Goal: Check status

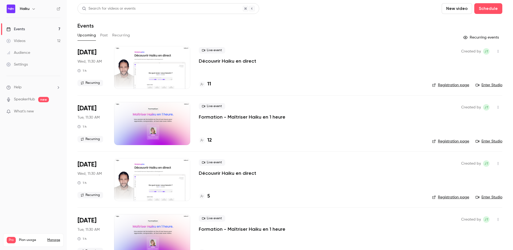
click at [104, 36] on button "Past" at bounding box center [104, 35] width 8 height 9
